Goal: Task Accomplishment & Management: Use online tool/utility

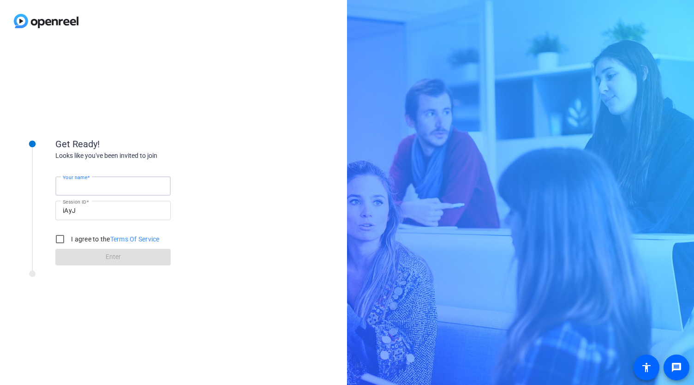
click at [109, 191] on input "Your name" at bounding box center [113, 185] width 101 height 11
type input "[PERSON_NAME]"
click at [90, 238] on label "I agree to the Terms Of Service" at bounding box center [114, 238] width 90 height 9
click at [69, 238] on input "I agree to the Terms Of Service" at bounding box center [60, 239] width 18 height 18
checkbox input "true"
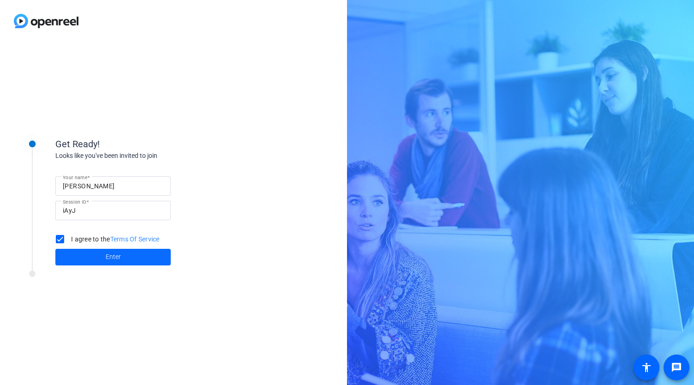
click at [109, 253] on span "Enter" at bounding box center [113, 257] width 15 height 10
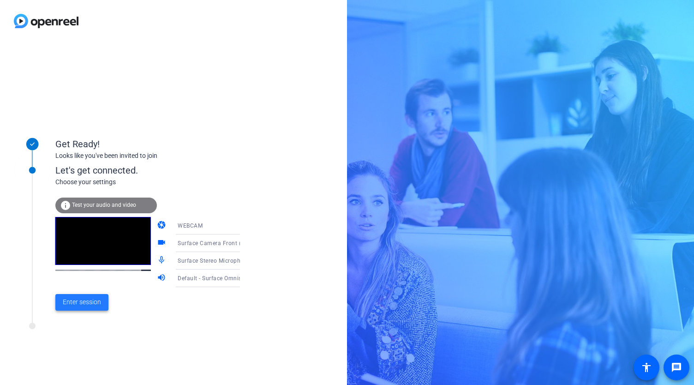
click at [95, 301] on span "Enter session" at bounding box center [82, 302] width 38 height 10
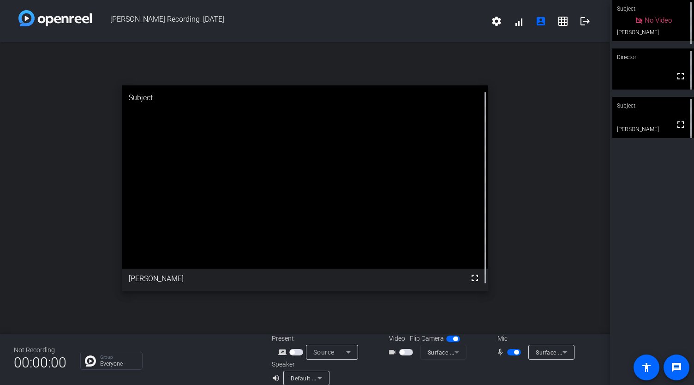
click at [510, 350] on span "button" at bounding box center [514, 352] width 14 height 6
click at [509, 354] on span "button" at bounding box center [514, 352] width 14 height 6
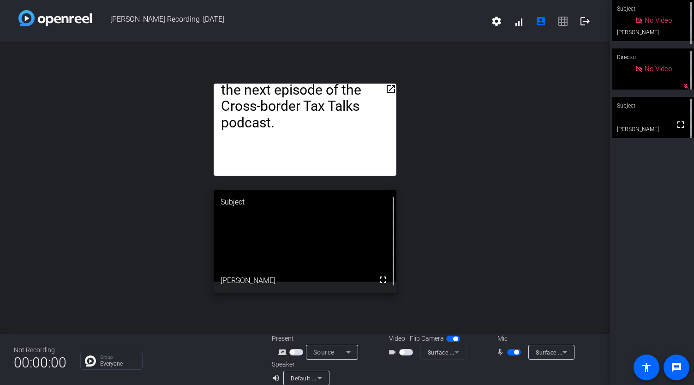
click at [514, 353] on span "button" at bounding box center [516, 352] width 5 height 5
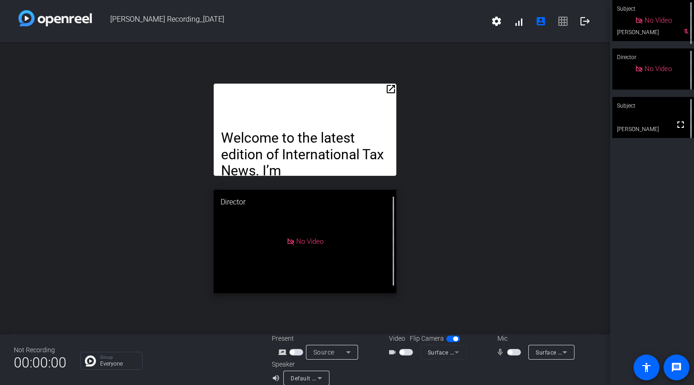
click at [508, 352] on span "button" at bounding box center [510, 352] width 5 height 5
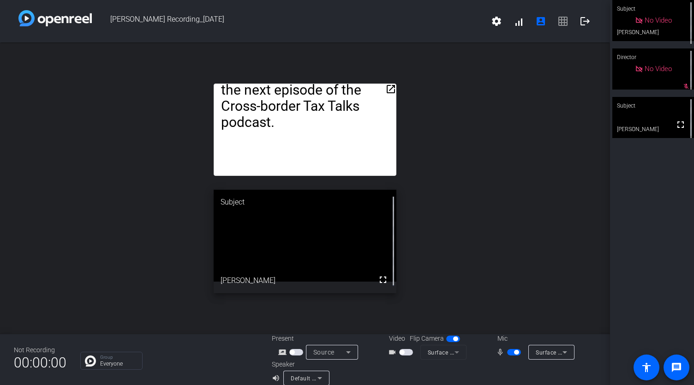
click at [509, 354] on span "button" at bounding box center [514, 352] width 14 height 6
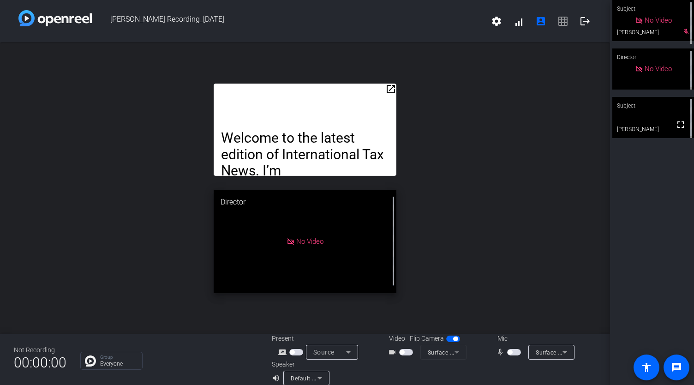
click at [387, 89] on mat-icon "open_in_new" at bounding box center [390, 89] width 11 height 11
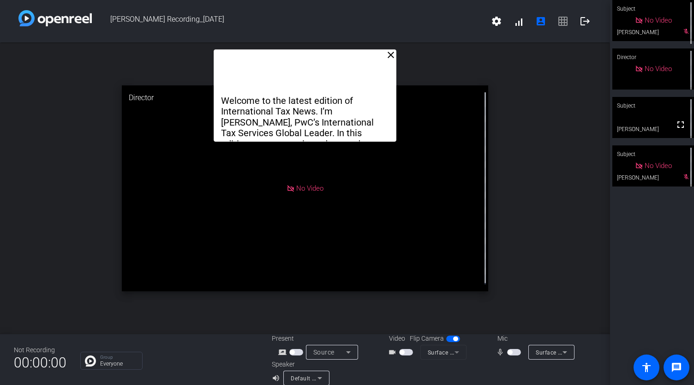
click at [390, 57] on mat-icon "close" at bounding box center [390, 54] width 11 height 11
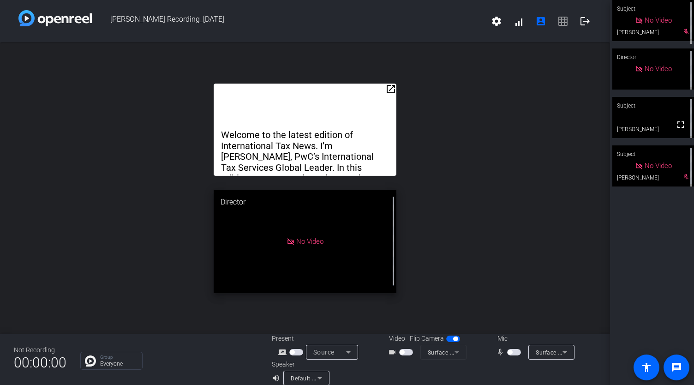
click at [508, 355] on span "button" at bounding box center [514, 352] width 14 height 6
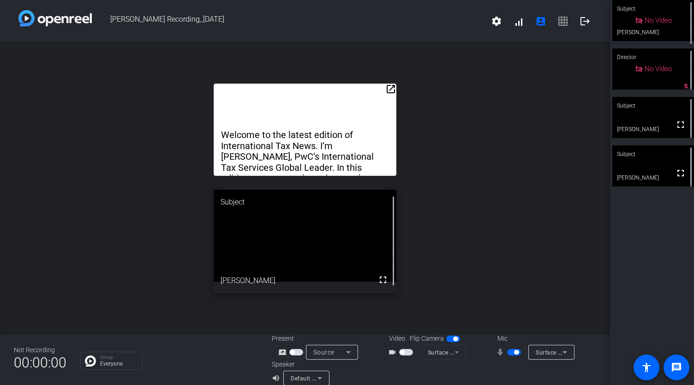
click at [487, 207] on div "open_in_new Welcome to the latest edition of International Tax News. I’m [PERSO…" at bounding box center [305, 188] width 610 height 292
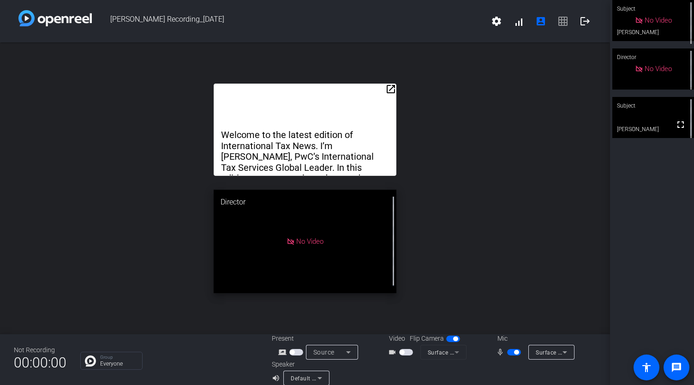
click at [494, 269] on div "open_in_new Welcome to the latest edition of International Tax News. I’m [PERSO…" at bounding box center [305, 188] width 610 height 292
